Goal: Transaction & Acquisition: Book appointment/travel/reservation

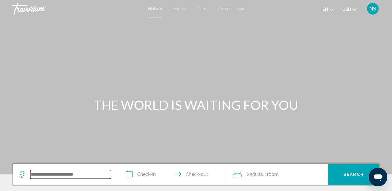
click at [54, 173] on input "Search widget" at bounding box center [70, 174] width 81 height 9
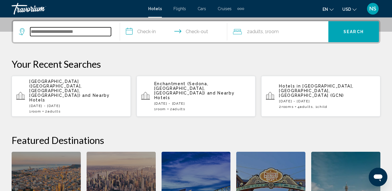
scroll to position [144, 0]
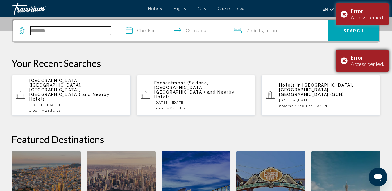
type input "********"
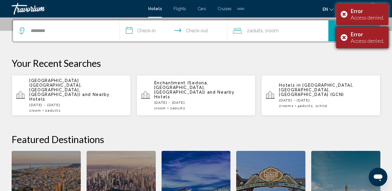
click at [344, 33] on div "Error Access denied." at bounding box center [362, 37] width 52 height 21
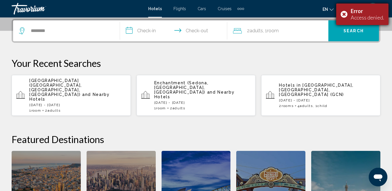
click at [345, 17] on div "Error Access denied." at bounding box center [362, 13] width 52 height 21
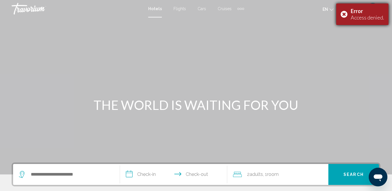
click at [348, 17] on div "Error Access denied." at bounding box center [362, 13] width 52 height 21
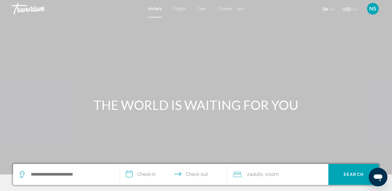
click at [155, 173] on input "**********" at bounding box center [174, 175] width 109 height 23
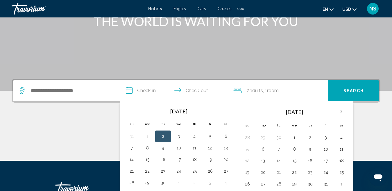
scroll to position [84, 0]
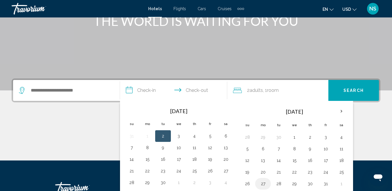
click at [261, 187] on button "27" at bounding box center [262, 184] width 9 height 8
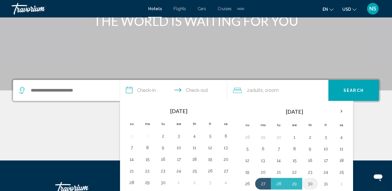
click at [308, 185] on button "30" at bounding box center [309, 184] width 9 height 8
type input "**********"
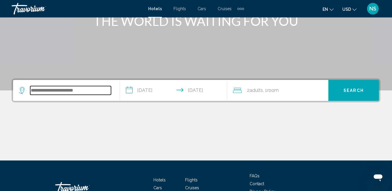
click at [42, 91] on input "Search widget" at bounding box center [70, 90] width 81 height 9
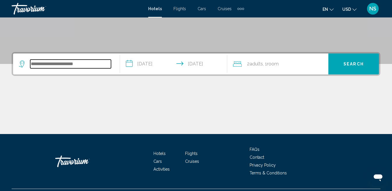
scroll to position [125, 0]
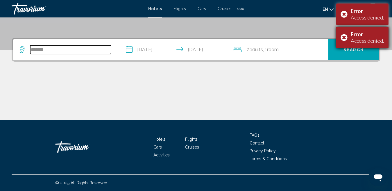
type input "*******"
click at [347, 34] on div "Error Access denied." at bounding box center [362, 37] width 52 height 21
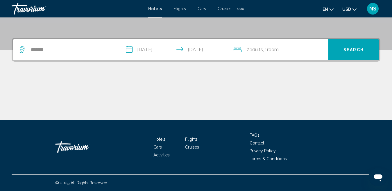
click at [376, 7] on span "NS" at bounding box center [372, 9] width 7 height 6
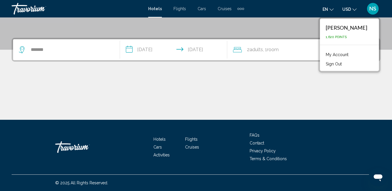
click at [357, 26] on div "[PERSON_NAME]" at bounding box center [347, 27] width 42 height 6
click at [345, 56] on link "My Account" at bounding box center [337, 55] width 28 height 8
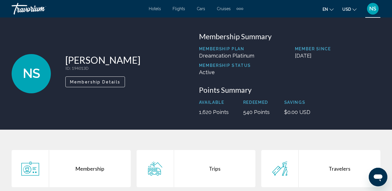
drag, startPoint x: 390, startPoint y: 47, endPoint x: 389, endPoint y: 68, distance: 21.6
click at [389, 68] on div "NS [PERSON_NAME] ID : 194013D Secondary Member Membership Details Membership Su…" at bounding box center [196, 73] width 392 height 83
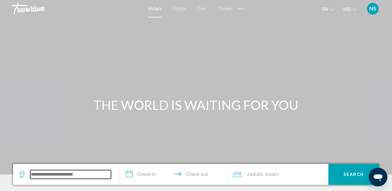
click at [81, 175] on input "Search widget" at bounding box center [70, 174] width 81 height 9
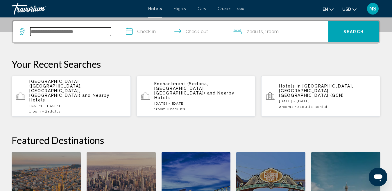
scroll to position [144, 0]
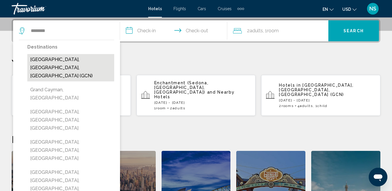
click at [51, 65] on button "Grand Canyon, AZ, United States (GCN)" at bounding box center [70, 67] width 87 height 27
type input "**********"
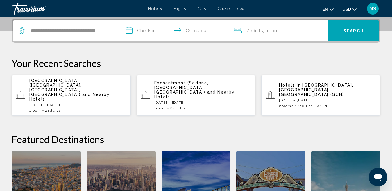
click at [146, 29] on input "**********" at bounding box center [174, 31] width 109 height 23
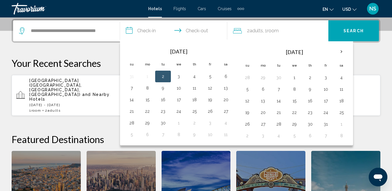
click at [265, 121] on button "27" at bounding box center [262, 124] width 9 height 8
click at [265, 133] on h2 "Featured Destinations" at bounding box center [196, 139] width 369 height 12
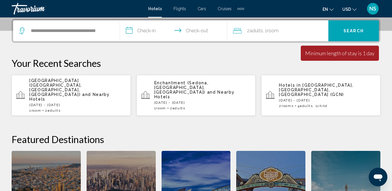
click at [199, 27] on input "**********" at bounding box center [174, 31] width 109 height 23
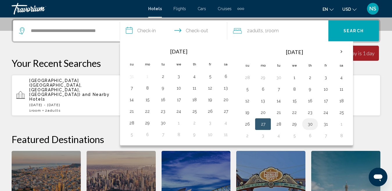
click at [306, 121] on button "30" at bounding box center [309, 124] width 9 height 8
click at [267, 126] on button "27" at bounding box center [262, 124] width 9 height 8
type input "**********"
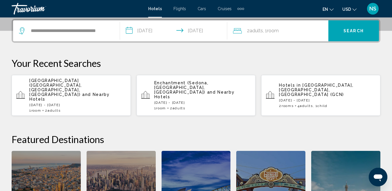
click at [348, 28] on button "Search" at bounding box center [353, 30] width 51 height 21
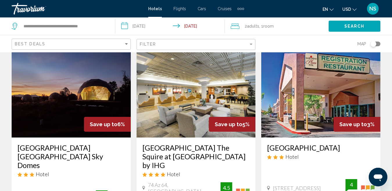
scroll to position [23, 0]
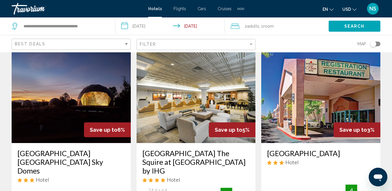
click at [60, 98] on img "Main content" at bounding box center [71, 96] width 119 height 93
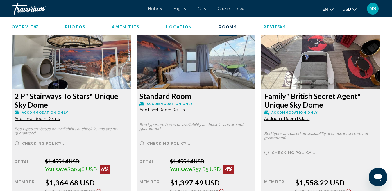
scroll to position [896, 0]
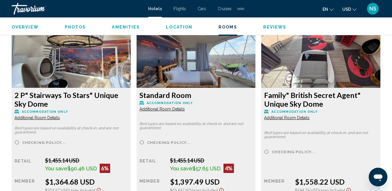
click at [131, 59] on img "Main content" at bounding box center [71, 51] width 119 height 73
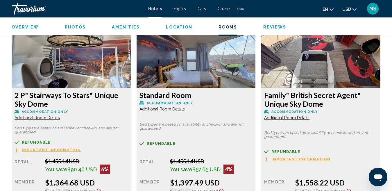
click at [131, 65] on img "Main content" at bounding box center [71, 51] width 119 height 73
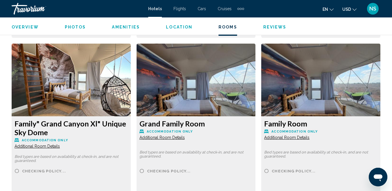
scroll to position [1080, 0]
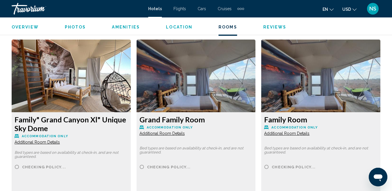
scroll to position [1081, 0]
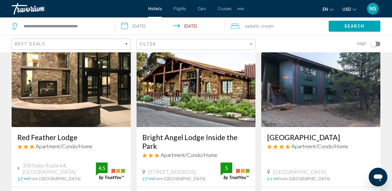
scroll to position [489, 0]
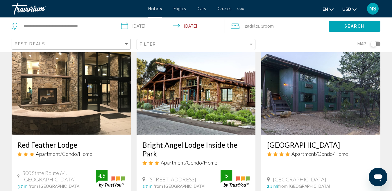
click at [46, 94] on img "Main content" at bounding box center [71, 88] width 119 height 93
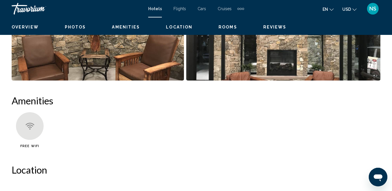
scroll to position [60, 0]
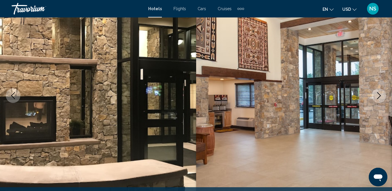
click at [13, 98] on icon "Previous image" at bounding box center [13, 95] width 7 height 7
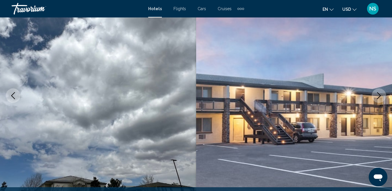
click at [11, 102] on button "Previous image" at bounding box center [13, 95] width 15 height 15
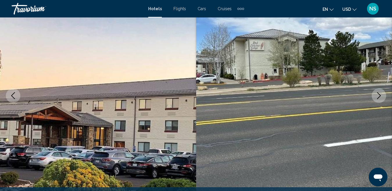
click at [377, 94] on icon "Next image" at bounding box center [378, 95] width 7 height 7
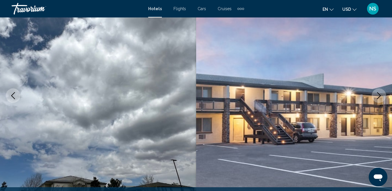
click at [381, 101] on button "Next image" at bounding box center [379, 95] width 15 height 15
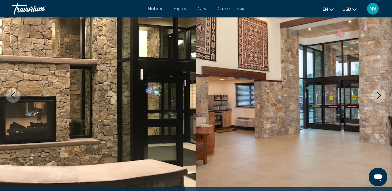
click at [381, 97] on icon "Next image" at bounding box center [378, 95] width 7 height 7
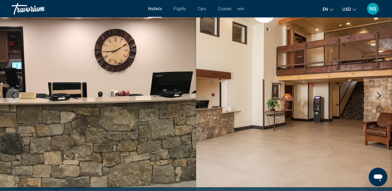
click at [381, 97] on icon "Next image" at bounding box center [378, 95] width 7 height 7
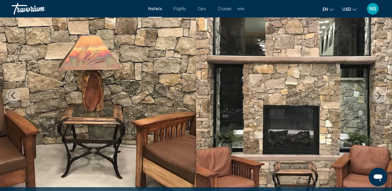
click at [381, 97] on icon "Next image" at bounding box center [378, 95] width 7 height 7
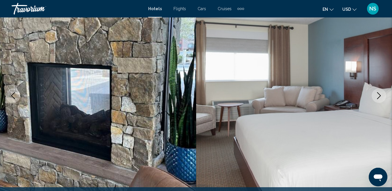
click at [381, 97] on icon "Next image" at bounding box center [378, 95] width 7 height 7
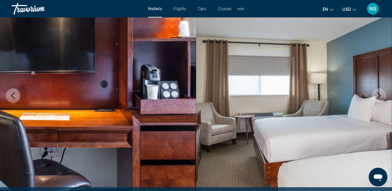
click at [381, 97] on icon "Next image" at bounding box center [378, 95] width 7 height 7
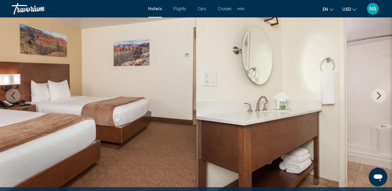
click at [381, 97] on icon "Next image" at bounding box center [378, 95] width 7 height 7
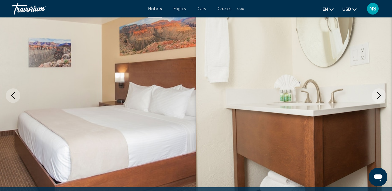
click at [374, 92] on button "Next image" at bounding box center [379, 95] width 15 height 15
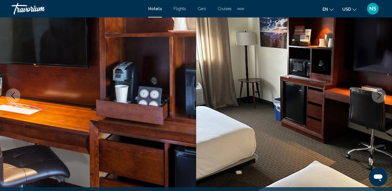
click at [374, 92] on button "Next image" at bounding box center [379, 95] width 15 height 15
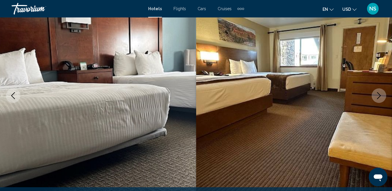
click at [374, 92] on button "Next image" at bounding box center [379, 95] width 15 height 15
click at [378, 99] on button "Next image" at bounding box center [379, 95] width 15 height 15
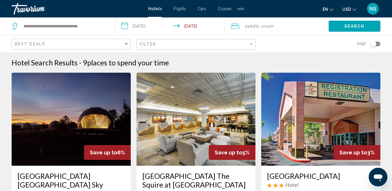
scroll to position [1, 0]
